Goal: Information Seeking & Learning: Learn about a topic

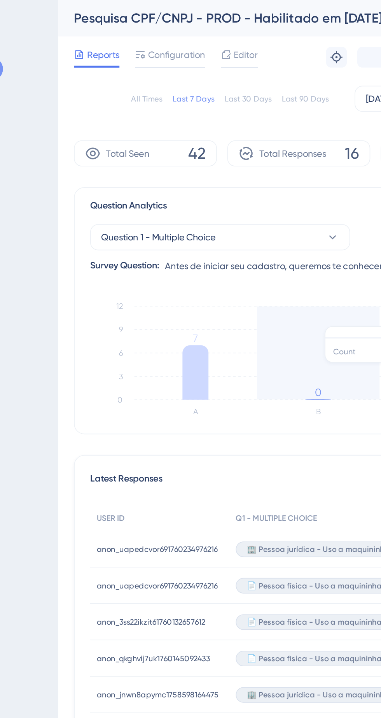
click at [150, 59] on div "All Times" at bounding box center [146, 59] width 19 height 6
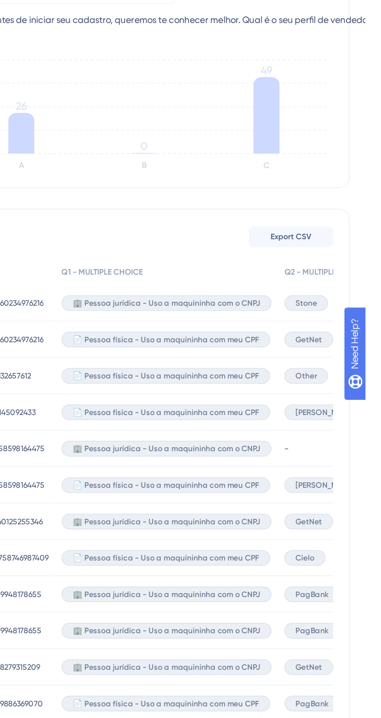
click at [347, 373] on span "Other" at bounding box center [346, 372] width 13 height 6
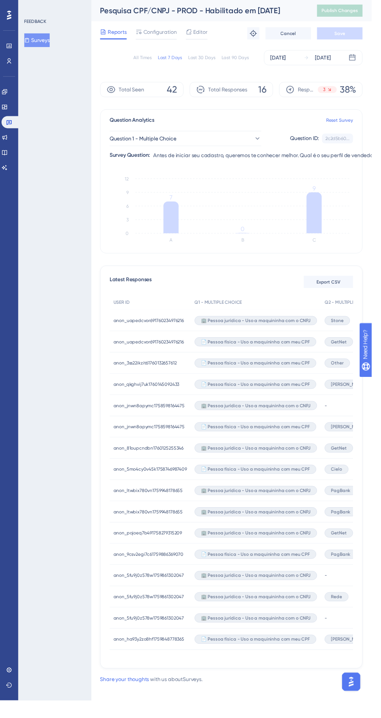
click at [148, 61] on div "All Times" at bounding box center [146, 59] width 19 height 6
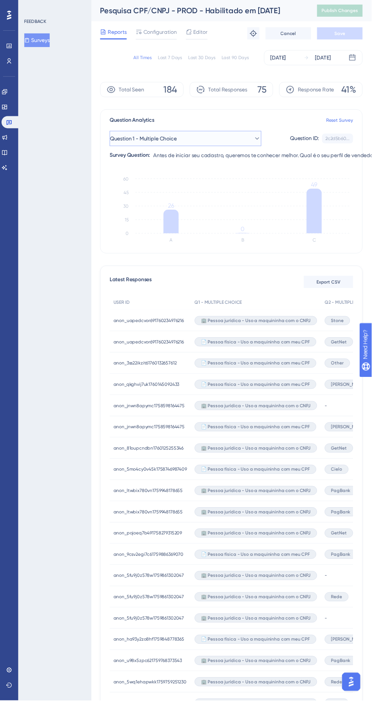
click at [239, 145] on button "Question 1 - Multiple Choice" at bounding box center [190, 142] width 156 height 16
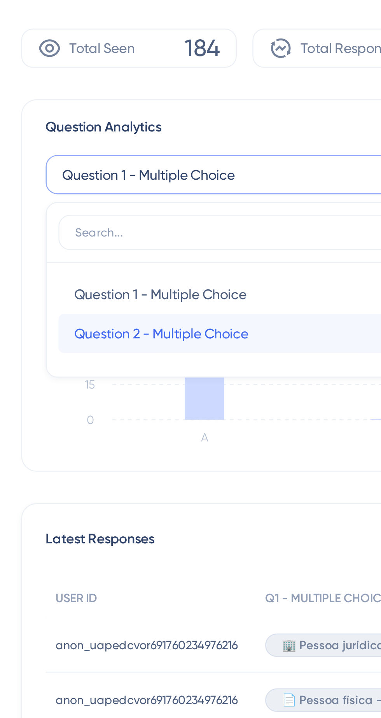
click at [190, 208] on span "Question 2 - Multiple Choice" at bounding box center [158, 204] width 69 height 9
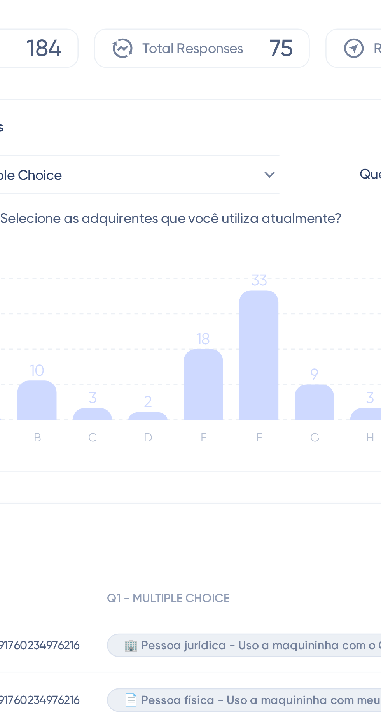
click at [261, 223] on icon at bounding box center [260, 213] width 16 height 51
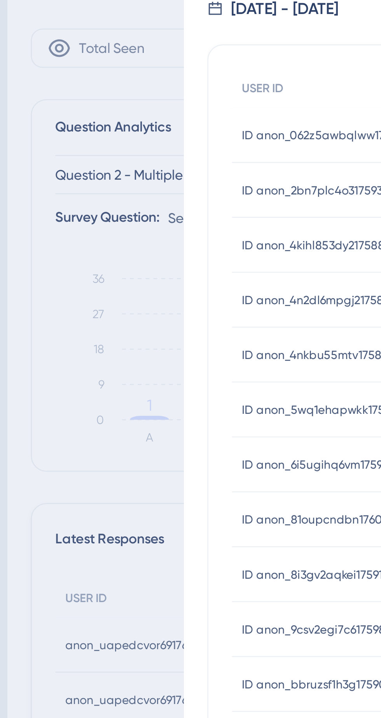
click at [149, 272] on div "User List Selecione as adquirentes que você utiliza atualmente? Answer: PagBank…" at bounding box center [190, 359] width 381 height 718
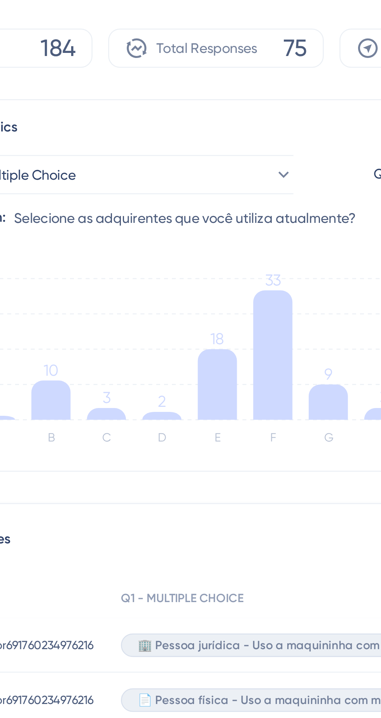
click at [265, 238] on icon at bounding box center [260, 213] width 16 height 51
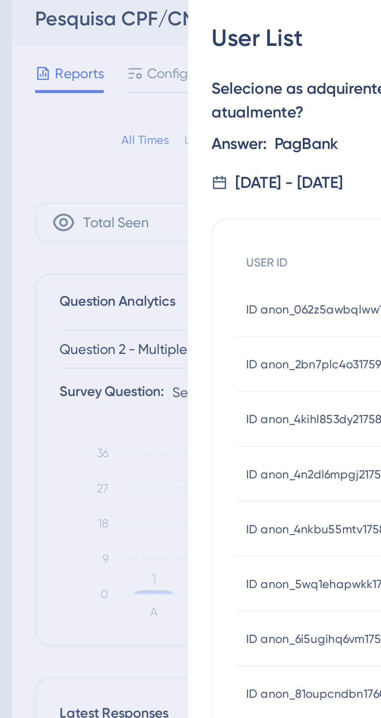
click at [128, 223] on div "User List Selecione as adquirentes que você utiliza atualmente? Answer: PagBank…" at bounding box center [190, 359] width 381 height 718
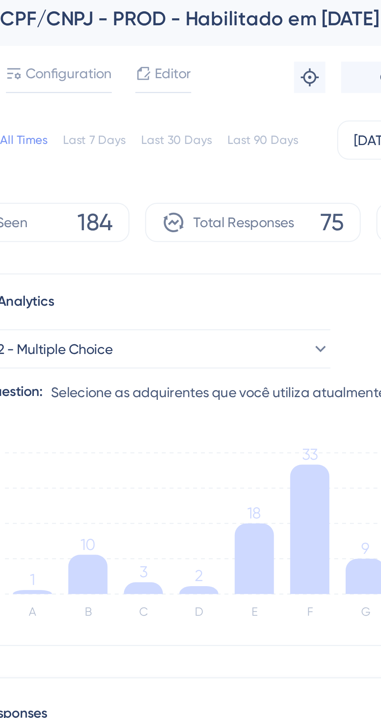
click at [238, 224] on icon at bounding box center [238, 225] width 16 height 28
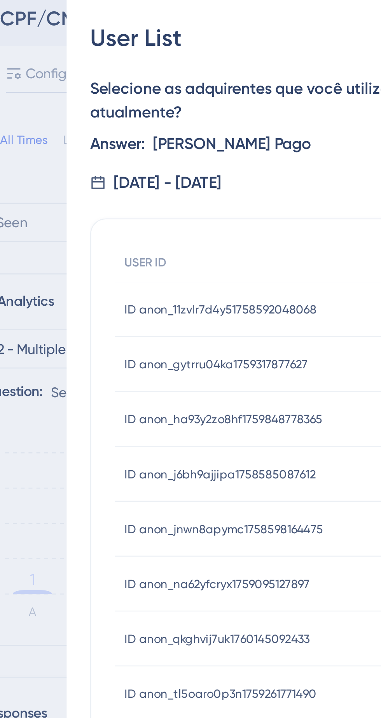
click at [153, 234] on div "User List Selecione as adquirentes que você utiliza atualmente? Answer: [PERSON…" at bounding box center [190, 359] width 381 height 718
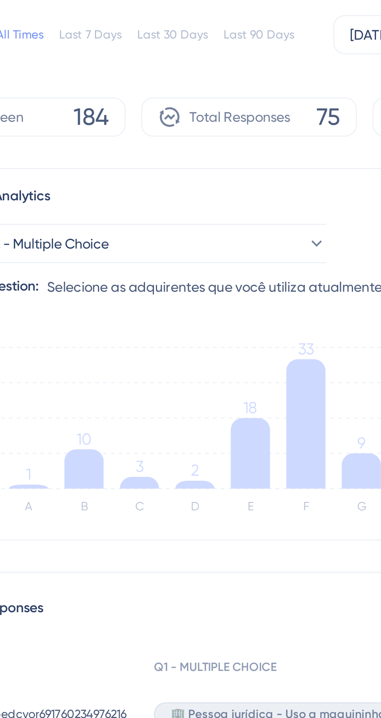
click at [173, 230] on icon at bounding box center [172, 232] width 16 height 16
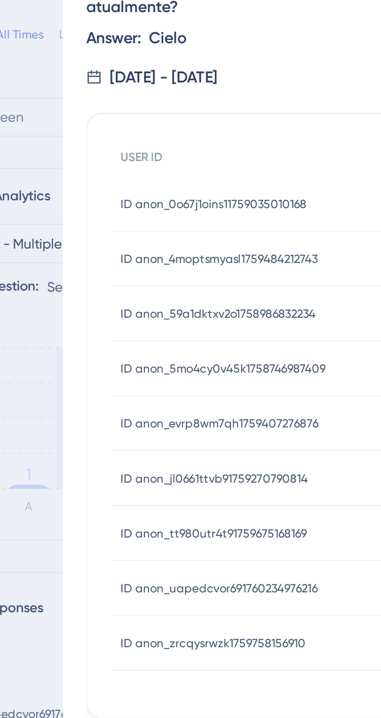
click at [154, 254] on div "User List Selecione as adquirentes que você utiliza atualmente? Answer: Cielo S…" at bounding box center [190, 359] width 381 height 718
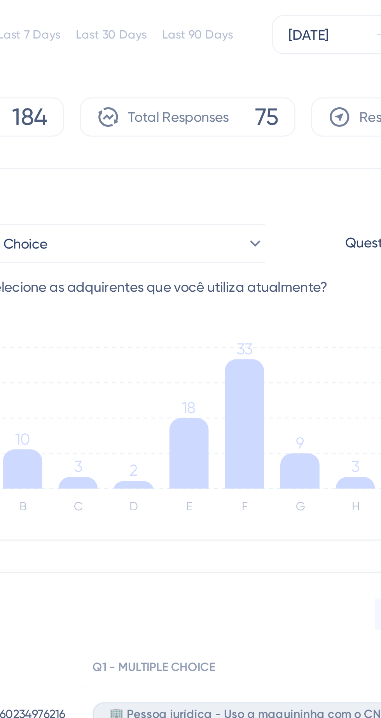
click at [284, 225] on icon "A B C D E F G H I J 0 9 18 27 36 1 10 3 2 18 33 9 3 2 6" at bounding box center [237, 215] width 250 height 78
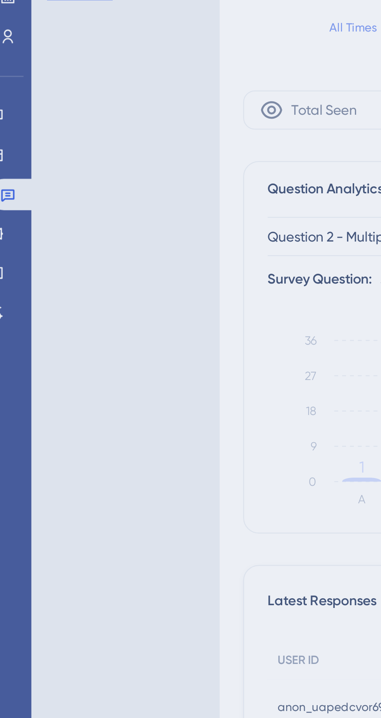
click at [54, 264] on div "User List Selecione as adquirentes que você utiliza atualmente? Answer: Rede Su…" at bounding box center [190, 359] width 381 height 718
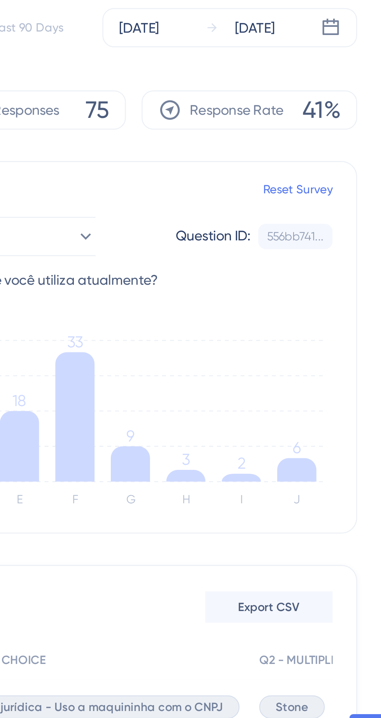
click at [354, 235] on icon at bounding box center [348, 234] width 16 height 9
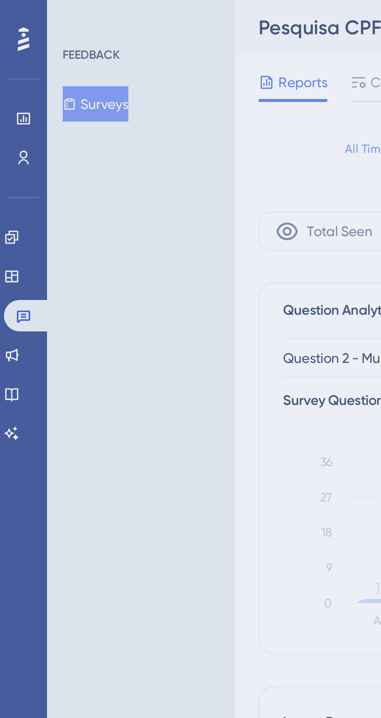
click at [60, 208] on div "User List Selecione as adquirentes que você utiliza atualmente? Answer: Other S…" at bounding box center [190, 359] width 381 height 718
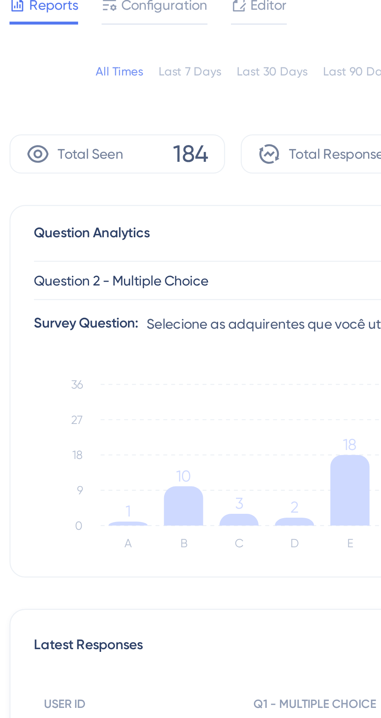
click at [191, 236] on icon at bounding box center [194, 237] width 16 height 5
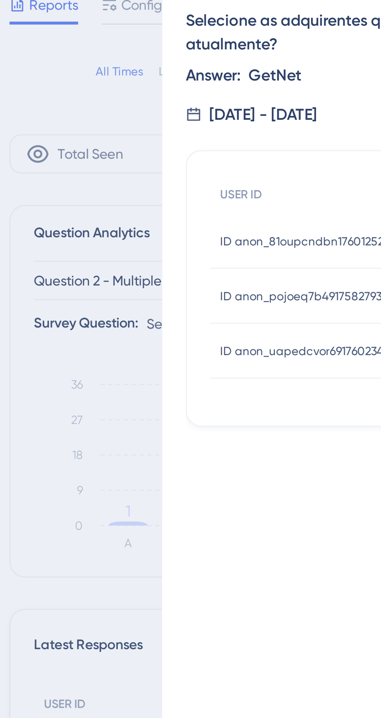
click at [127, 257] on div "User List Selecione as adquirentes que você utiliza atualmente? Answer: GetNet …" at bounding box center [190, 359] width 381 height 718
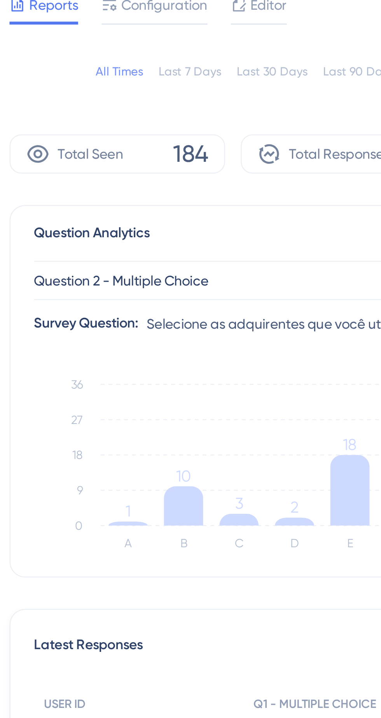
click at [216, 237] on icon at bounding box center [216, 237] width 16 height 3
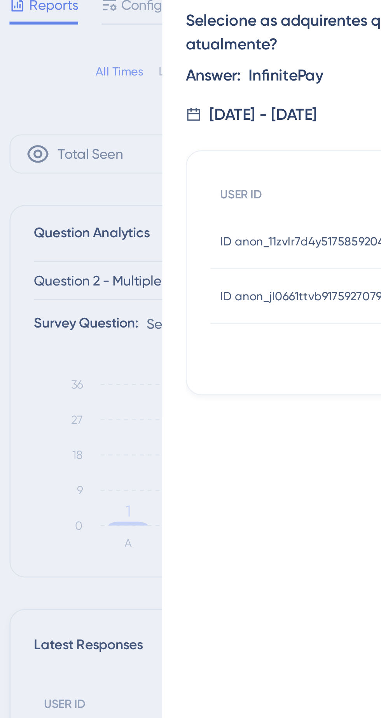
click at [141, 243] on div "User List Selecione as adquirentes que você utiliza atualmente? Answer: Infinit…" at bounding box center [190, 359] width 381 height 718
